Goal: Book appointment/travel/reservation

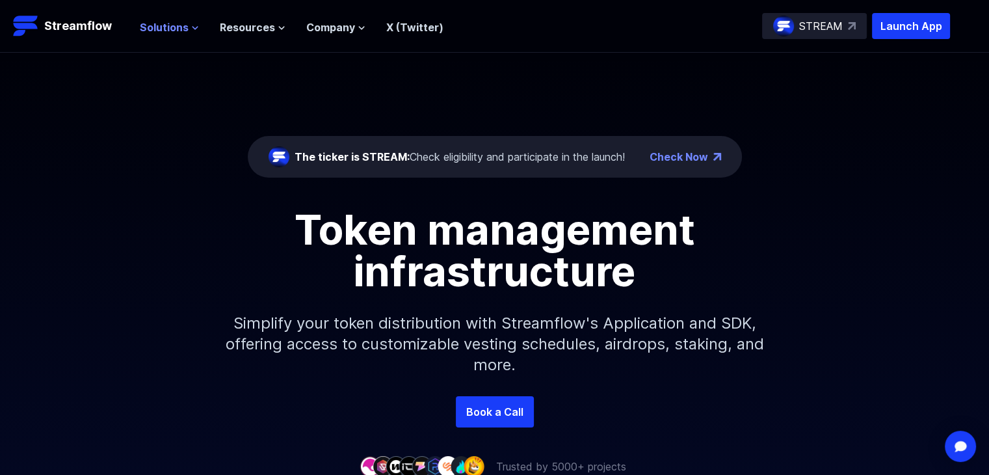
click at [191, 29] on icon at bounding box center [195, 28] width 8 height 8
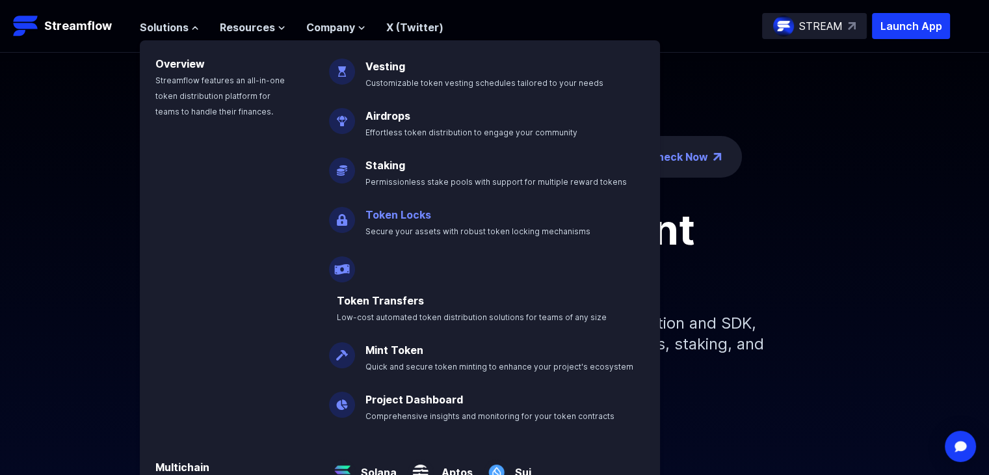
click at [390, 212] on link "Token Locks" at bounding box center [398, 214] width 66 height 13
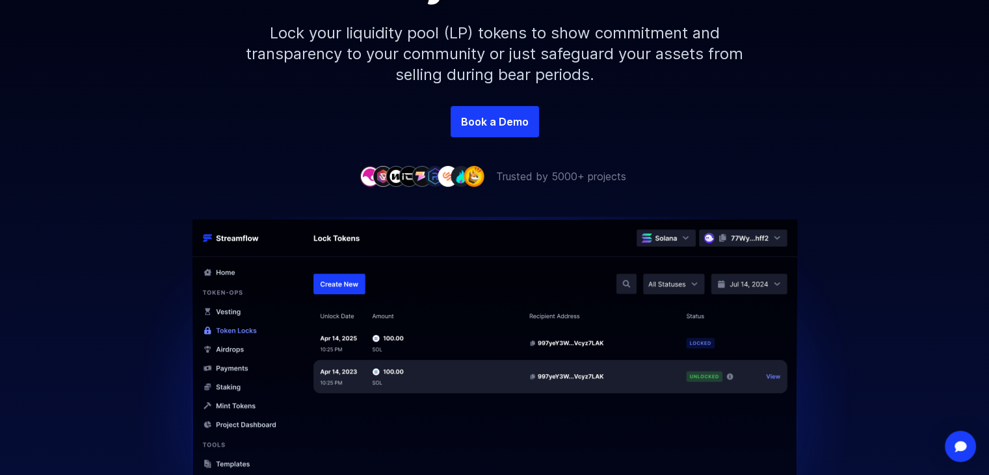
scroll to position [260, 0]
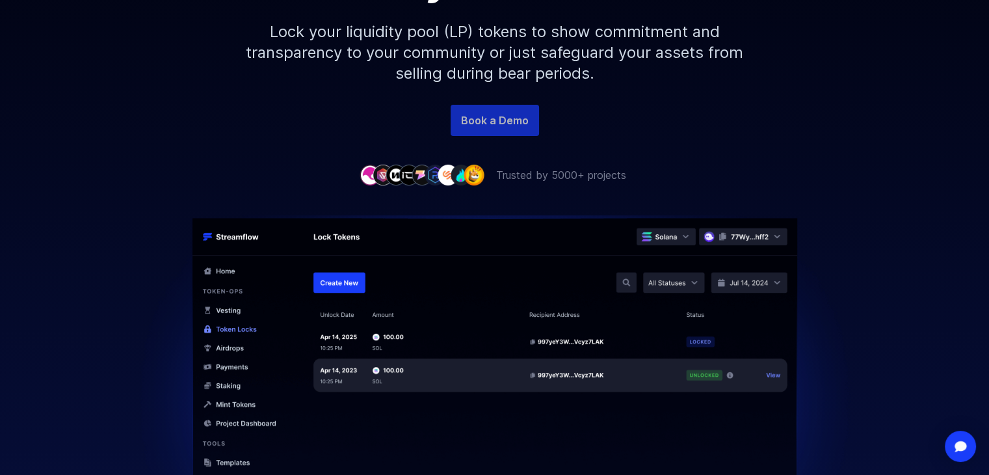
click at [512, 128] on link "Book a Demo" at bounding box center [495, 120] width 88 height 31
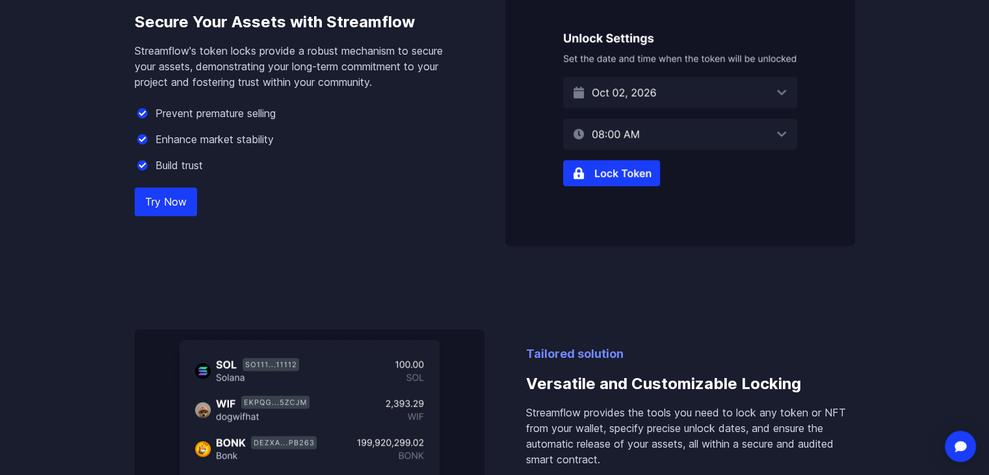
scroll to position [845, 0]
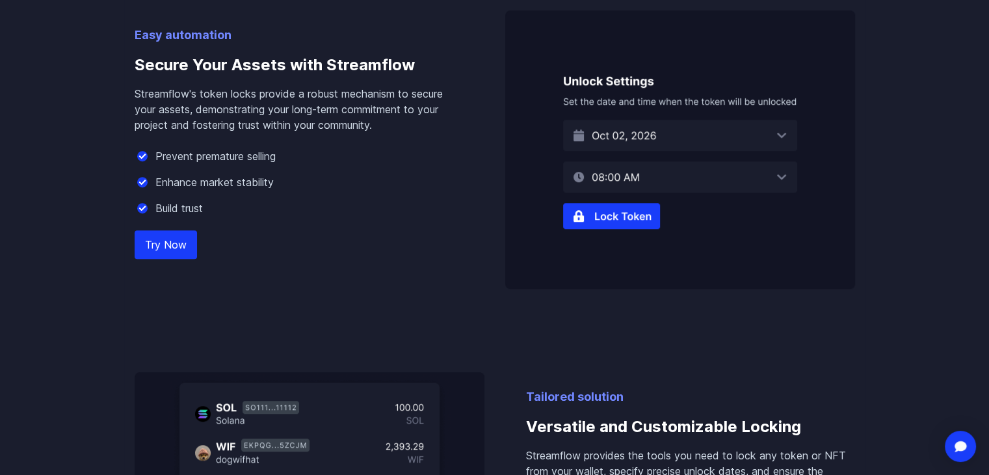
click at [674, 142] on img at bounding box center [680, 149] width 350 height 278
click at [720, 140] on img at bounding box center [680, 149] width 350 height 278
click at [780, 136] on img at bounding box center [680, 149] width 350 height 278
click at [656, 170] on img at bounding box center [680, 149] width 350 height 278
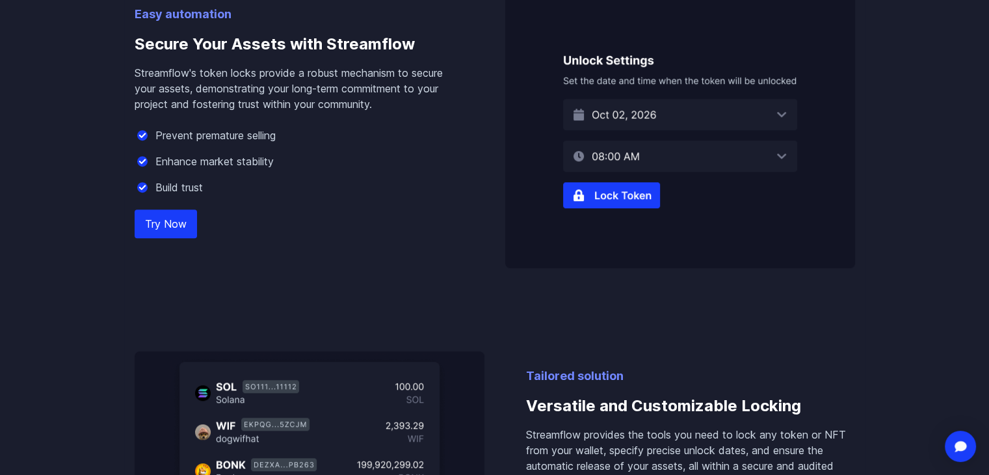
scroll to position [910, 0]
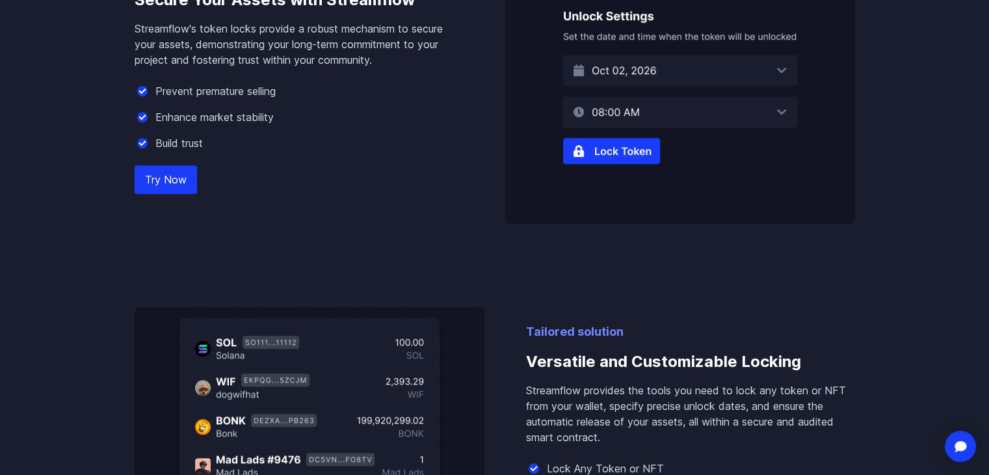
click at [640, 62] on img at bounding box center [680, 84] width 350 height 278
click at [611, 158] on img at bounding box center [680, 84] width 350 height 278
click at [611, 149] on img at bounding box center [680, 84] width 350 height 278
click at [168, 179] on link "Try Now" at bounding box center [166, 179] width 62 height 29
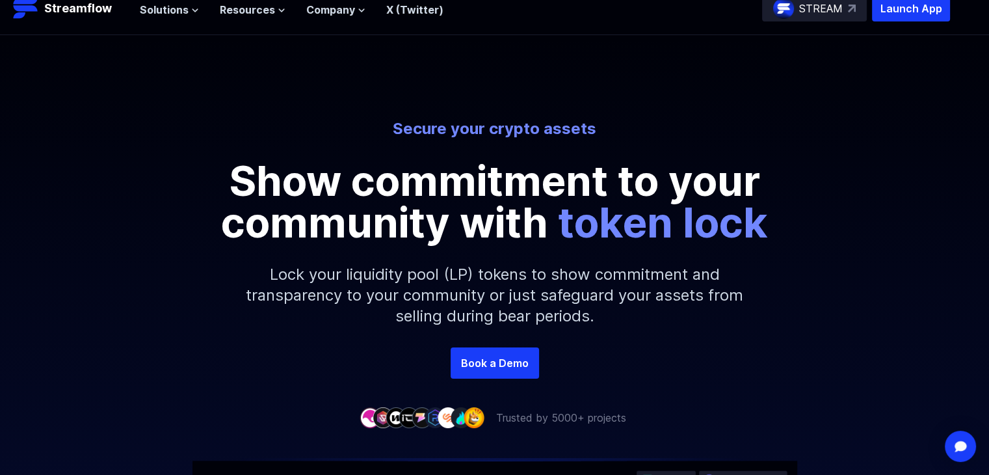
scroll to position [0, 0]
